Goal: Navigation & Orientation: Understand site structure

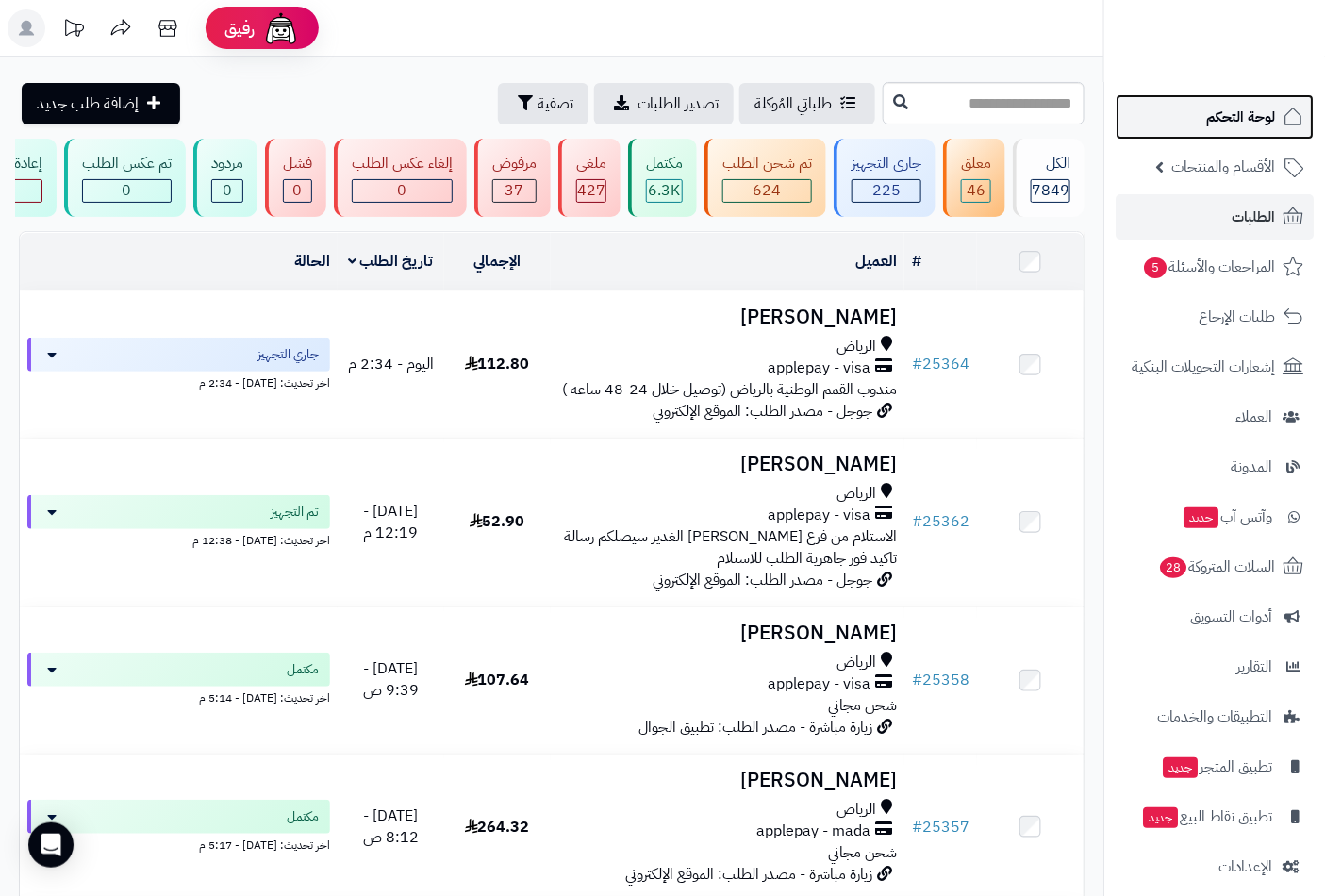
click at [1250, 116] on span "لوحة التحكم" at bounding box center [1240, 117] width 69 height 26
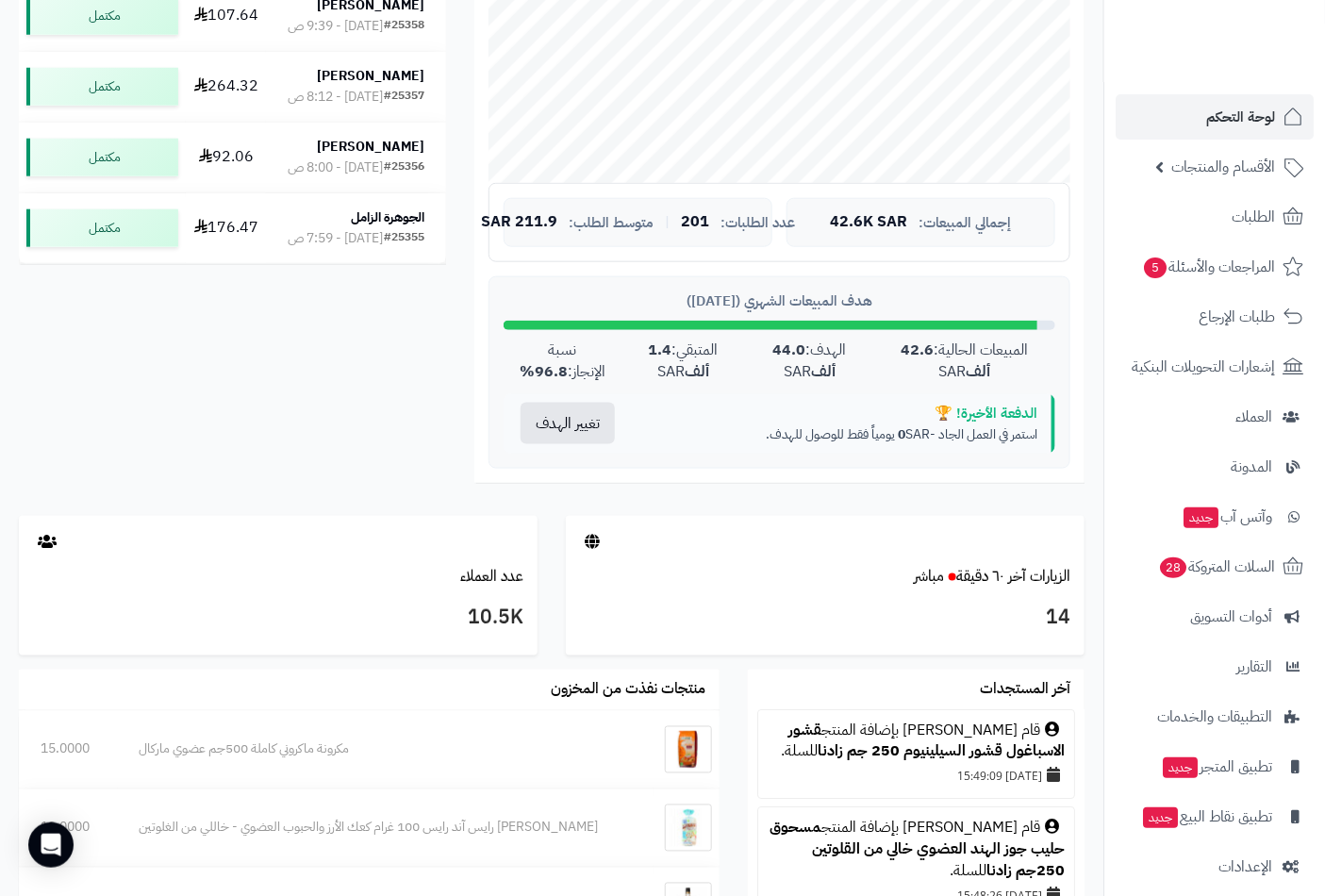
scroll to position [733, 0]
